Goal: Transaction & Acquisition: Book appointment/travel/reservation

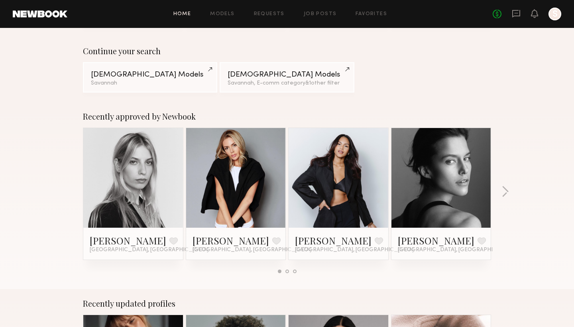
scroll to position [51, 0]
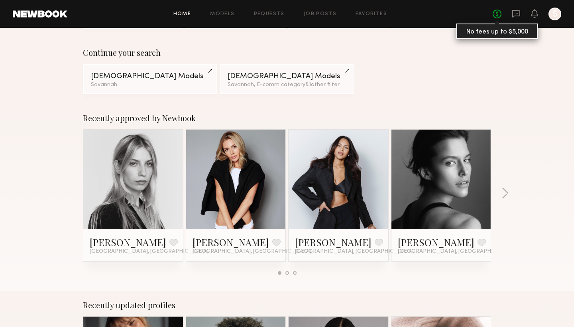
click at [497, 16] on link "No fees up to $5,000" at bounding box center [497, 14] width 9 height 9
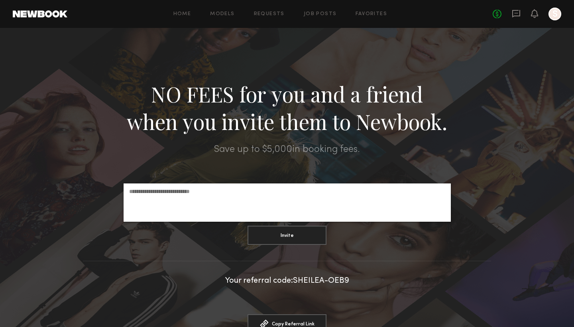
click at [282, 41] on div at bounding box center [287, 209] width 574 height 363
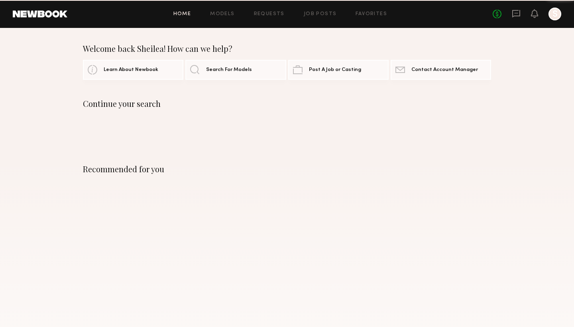
scroll to position [51, 0]
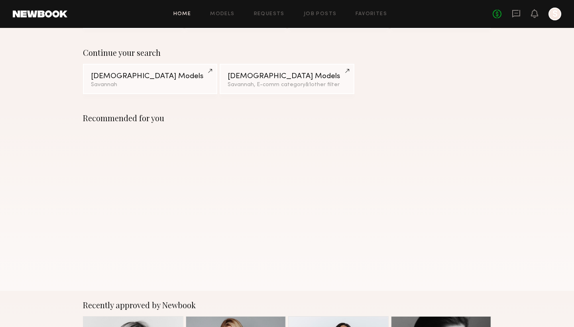
click at [553, 20] on header "Home Models Requests Job Posts Favorites Sign Out No fees up to $5,000 S" at bounding box center [287, 14] width 574 height 28
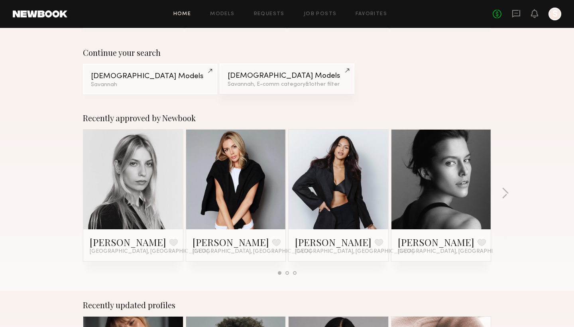
click at [308, 73] on div "Female Models" at bounding box center [287, 76] width 118 height 8
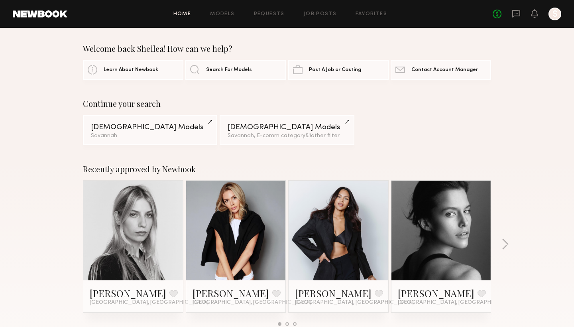
scroll to position [0, 0]
click at [187, 122] on link "Female Models Savannah" at bounding box center [150, 129] width 134 height 30
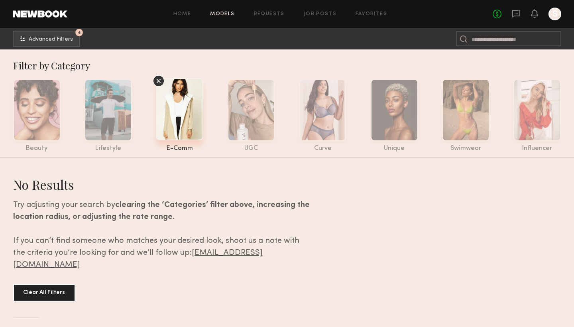
click at [165, 126] on div at bounding box center [179, 109] width 47 height 62
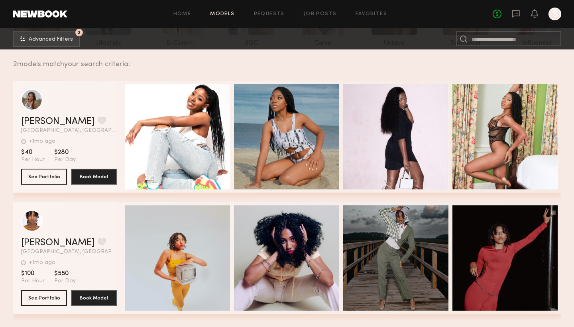
scroll to position [104, 0]
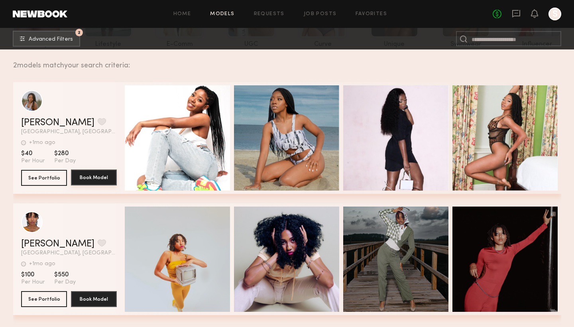
click at [95, 176] on button "Book Model" at bounding box center [94, 177] width 46 height 16
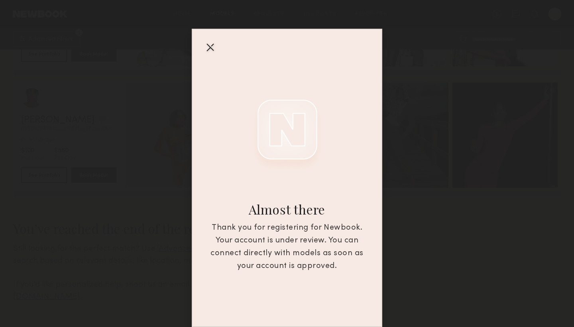
scroll to position [228, 0]
